Goal: Information Seeking & Learning: Learn about a topic

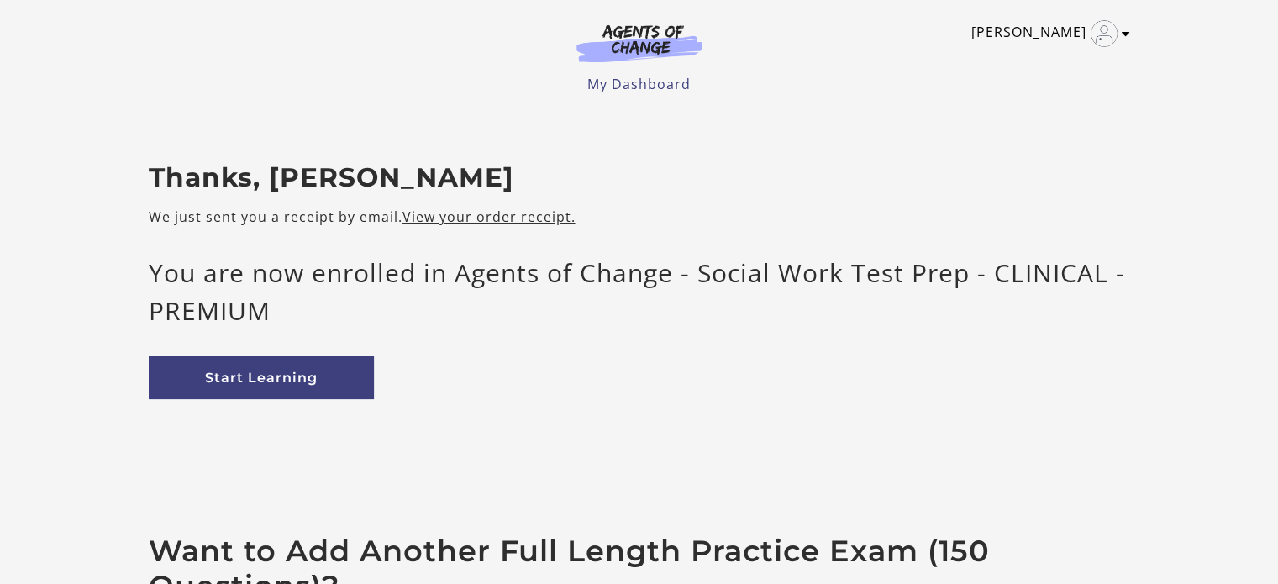
click at [1124, 31] on icon "Toggle menu" at bounding box center [1126, 33] width 8 height 13
click at [879, 3] on div "[PERSON_NAME] My Account Support Sign Out Toggle menu Menu My Dashboard My Acco…" at bounding box center [640, 47] width 982 height 94
click at [817, 66] on div "[PERSON_NAME] My Account Support Sign Out Toggle menu Menu My Dashboard My Acco…" at bounding box center [640, 47] width 982 height 94
click at [1124, 27] on icon "Toggle menu" at bounding box center [1126, 33] width 8 height 13
click at [643, 79] on link "My Dashboard" at bounding box center [638, 84] width 103 height 18
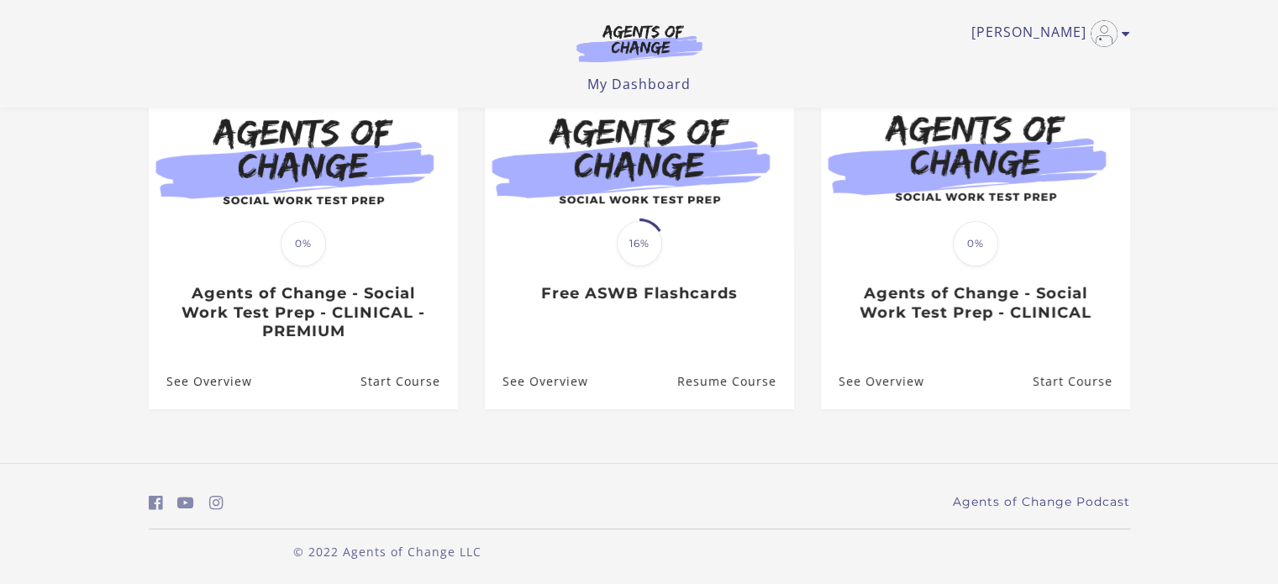
scroll to position [188, 0]
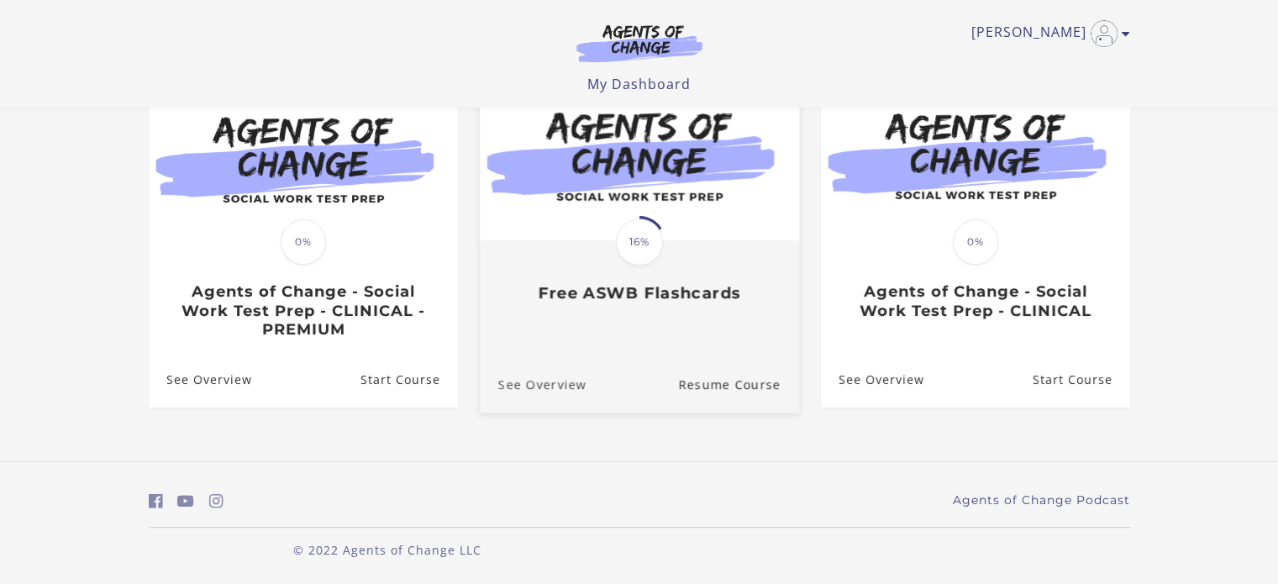
click at [552, 384] on link "See Overview" at bounding box center [532, 384] width 107 height 56
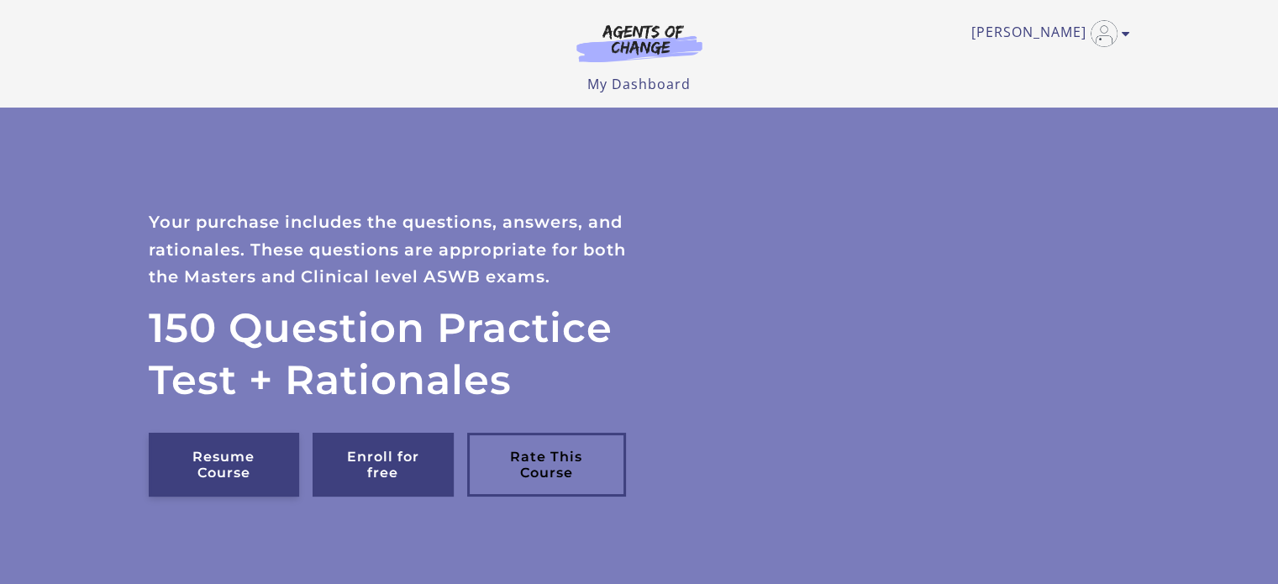
click at [237, 461] on link "Resume Course" at bounding box center [224, 465] width 150 height 64
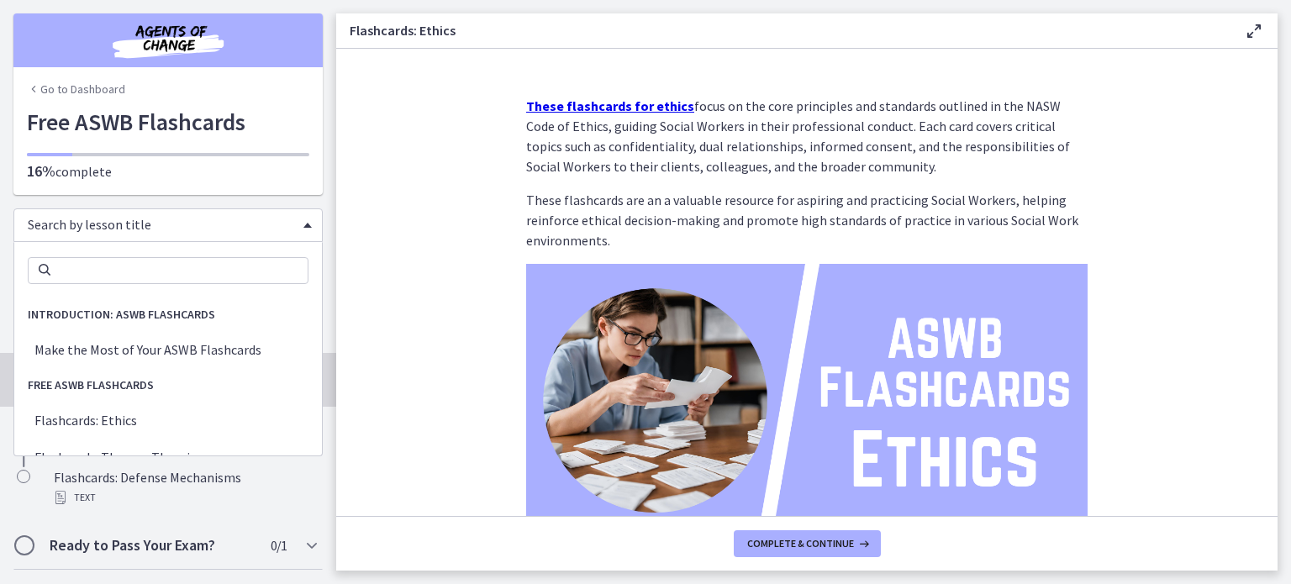
click at [292, 223] on div "Search by lesson title" at bounding box center [167, 225] width 309 height 34
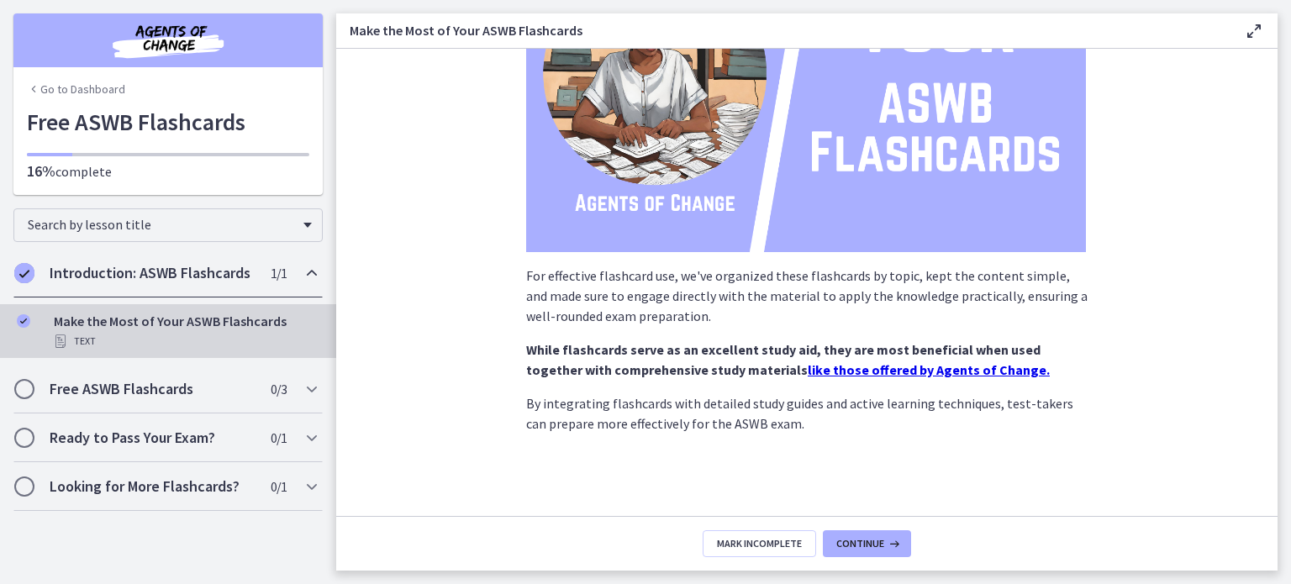
scroll to position [243, 0]
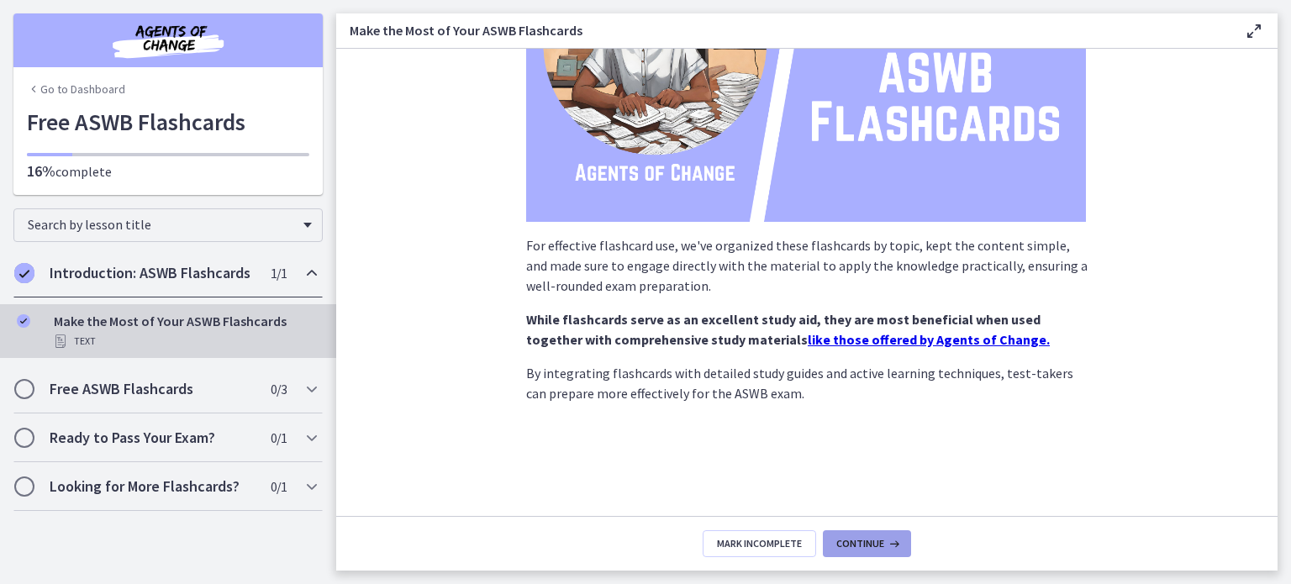
click at [865, 541] on span "Continue" at bounding box center [860, 543] width 48 height 13
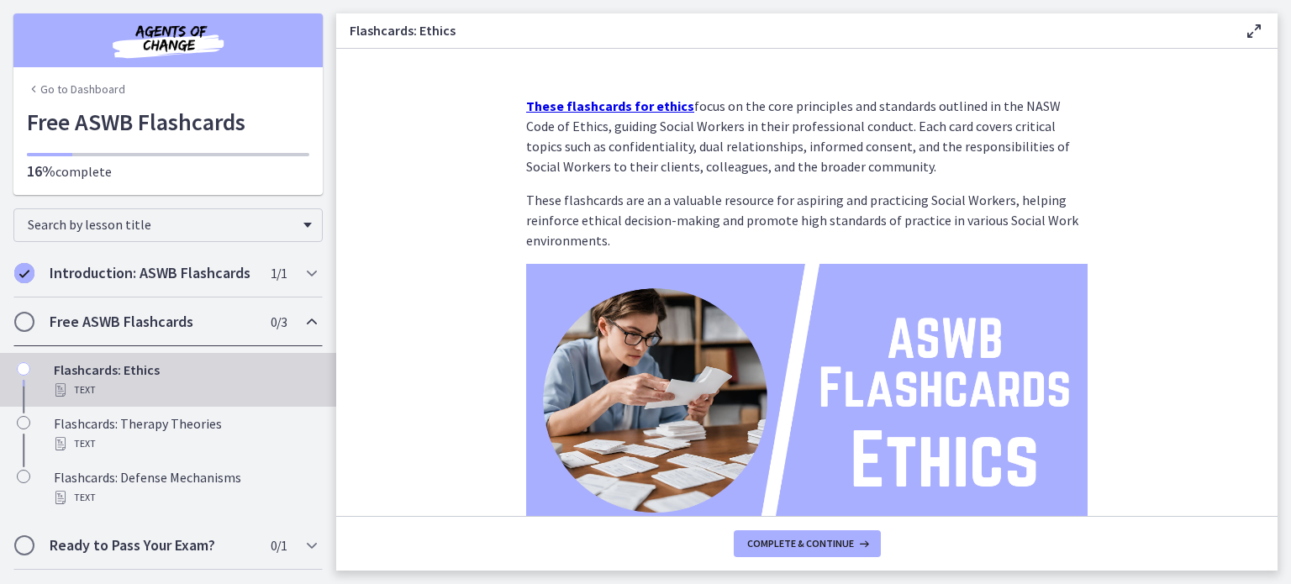
click at [615, 103] on strong "These flashcards for ethics" at bounding box center [610, 105] width 168 height 17
click at [566, 103] on strong "These flashcards for ethics" at bounding box center [610, 105] width 168 height 17
